Goal: Task Accomplishment & Management: Manage account settings

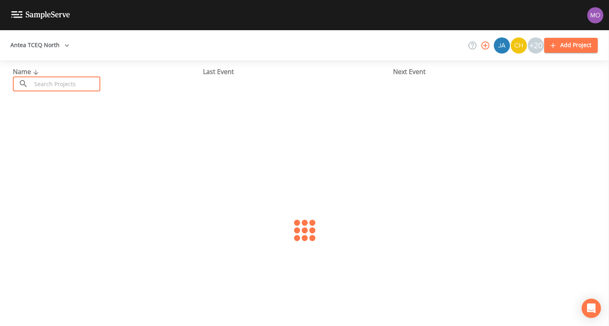
click at [41, 81] on input "text" at bounding box center [65, 84] width 69 height 15
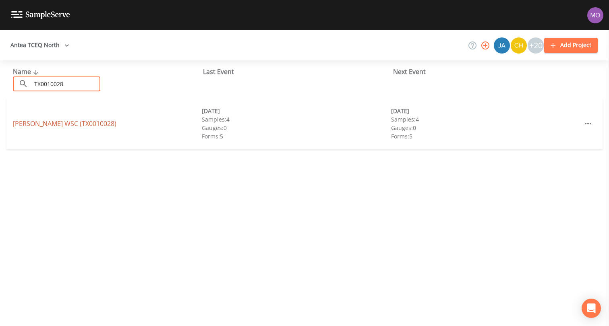
type input "TX0010028"
click at [45, 124] on link "[PERSON_NAME] WSC (TX0010028)" at bounding box center [65, 123] width 104 height 9
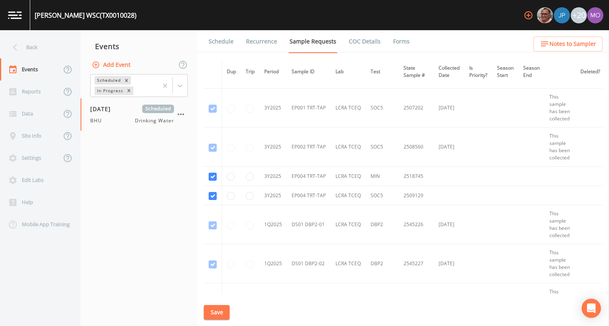
scroll to position [1239, 0]
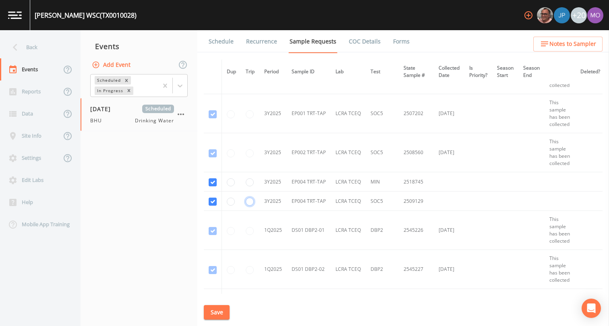
click at [250, 204] on input "radio" at bounding box center [250, 202] width 8 height 8
radio input "true"
click at [211, 313] on button "Save" at bounding box center [217, 312] width 26 height 15
click at [218, 45] on link "Schedule" at bounding box center [220, 41] width 27 height 23
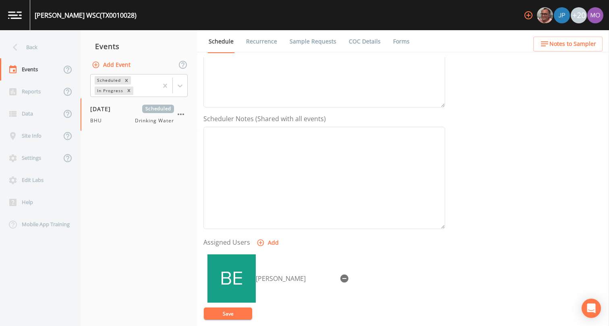
scroll to position [242, 0]
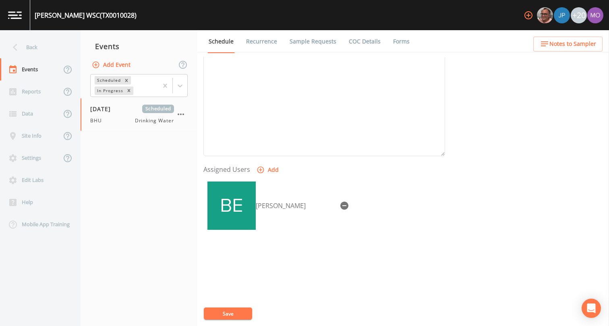
click at [221, 315] on button "Save" at bounding box center [228, 314] width 48 height 12
